Goal: Information Seeking & Learning: Check status

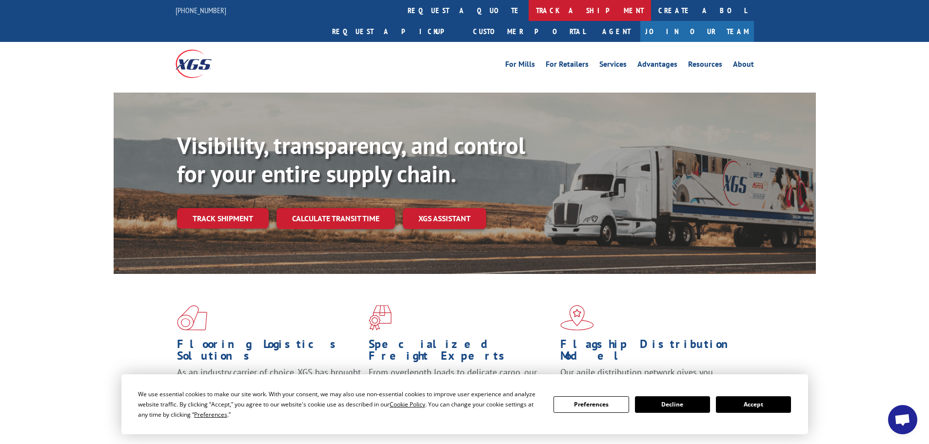
click at [529, 8] on link "track a shipment" at bounding box center [590, 10] width 122 height 21
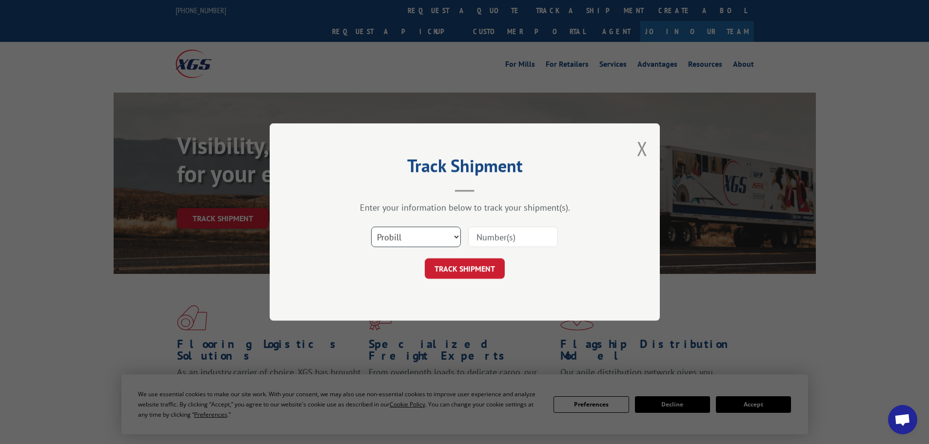
click at [426, 242] on select "Select category... Probill BOL PO" at bounding box center [416, 237] width 90 height 20
select select "bol"
click at [371, 227] on select "Select category... Probill BOL PO" at bounding box center [416, 237] width 90 height 20
click at [503, 243] on input at bounding box center [513, 237] width 90 height 20
paste input "5544235"
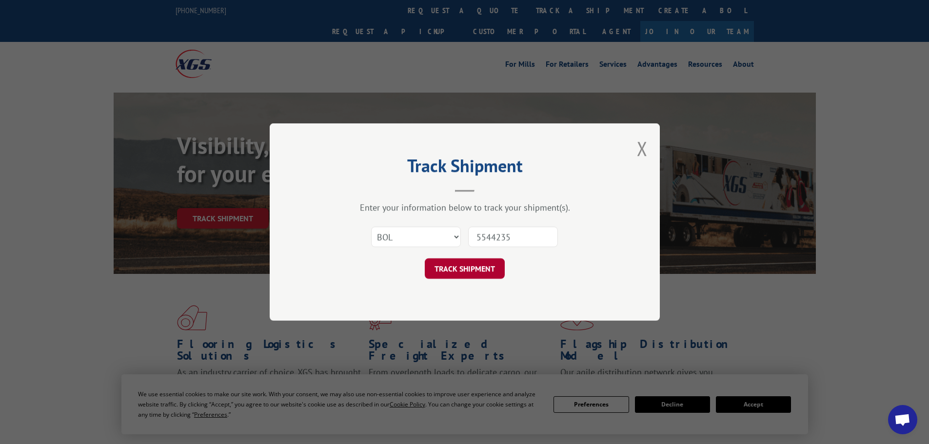
type input "5544235"
click at [467, 265] on button "TRACK SHIPMENT" at bounding box center [465, 269] width 80 height 20
